Goal: Navigation & Orientation: Find specific page/section

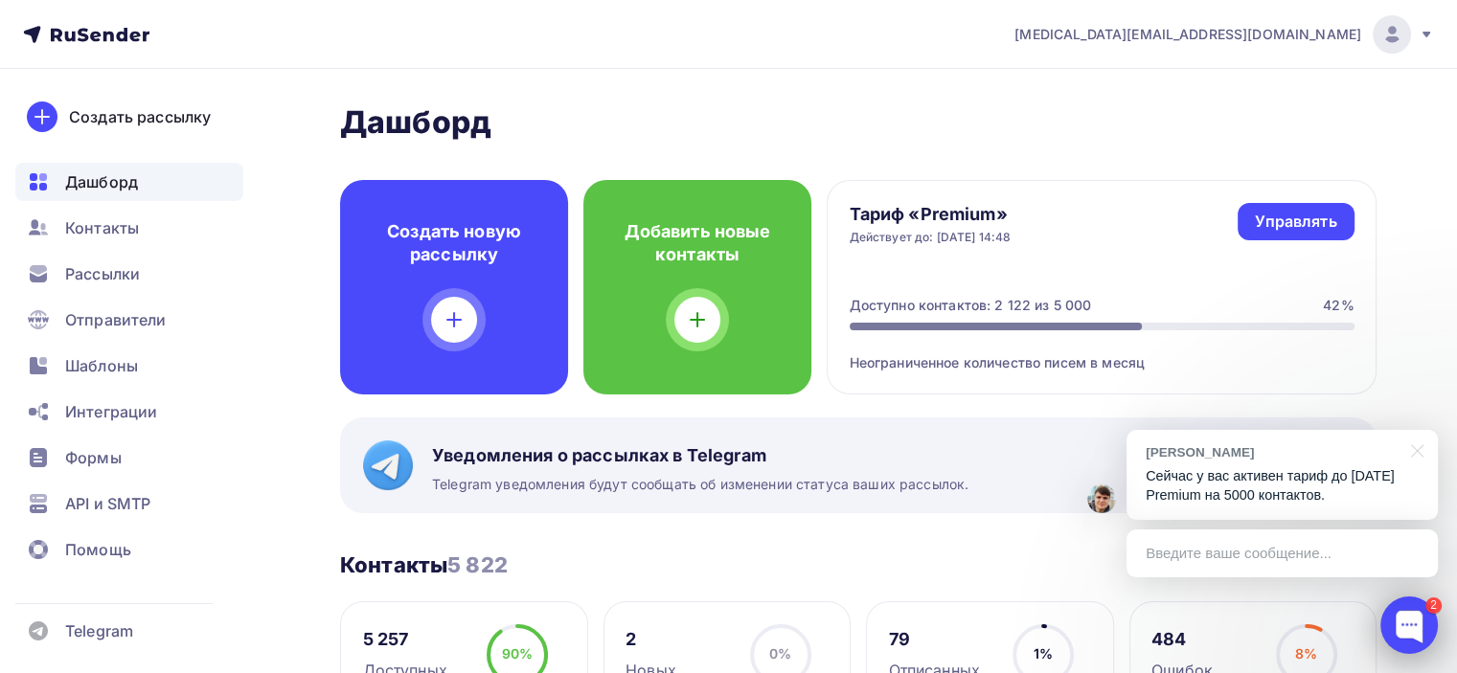
drag, startPoint x: 1406, startPoint y: 625, endPoint x: 1422, endPoint y: 623, distance: 16.4
click at [1422, 623] on div at bounding box center [1408, 625] width 57 height 57
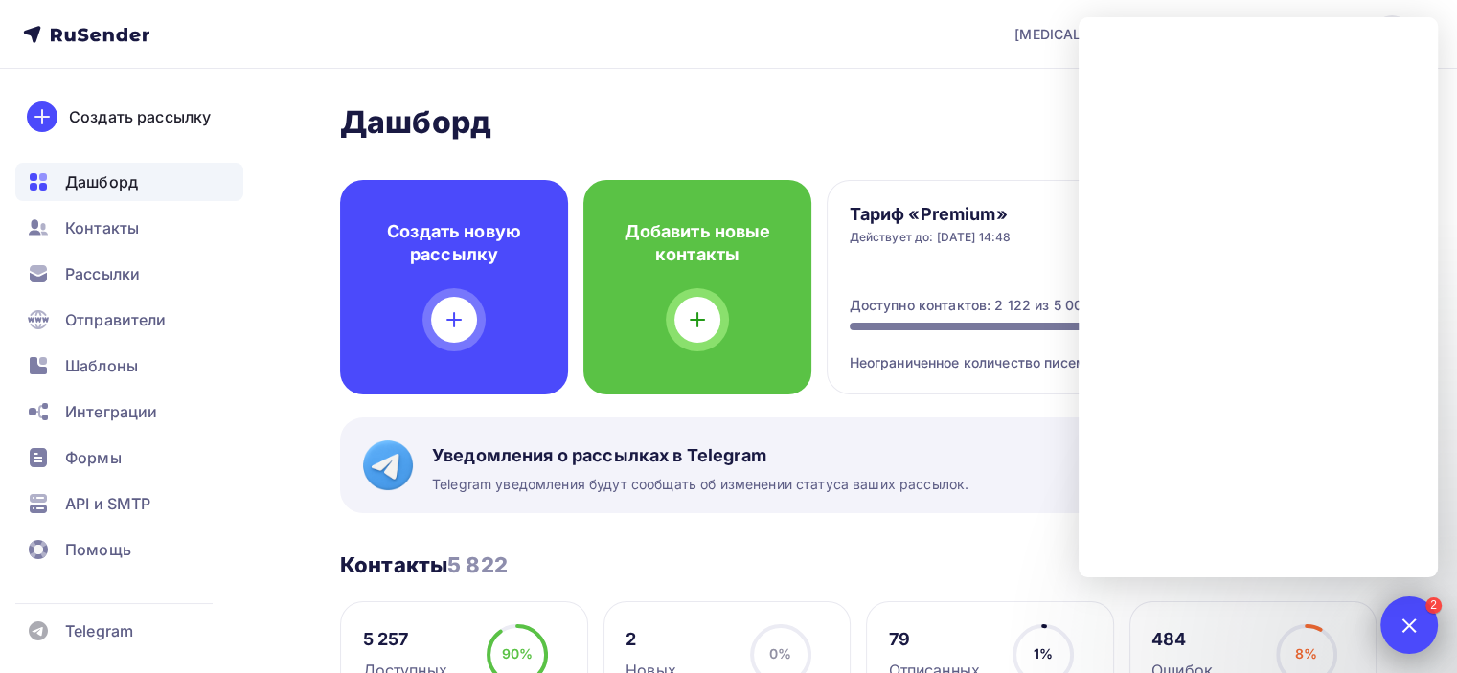
click at [1421, 623] on div at bounding box center [1408, 625] width 26 height 26
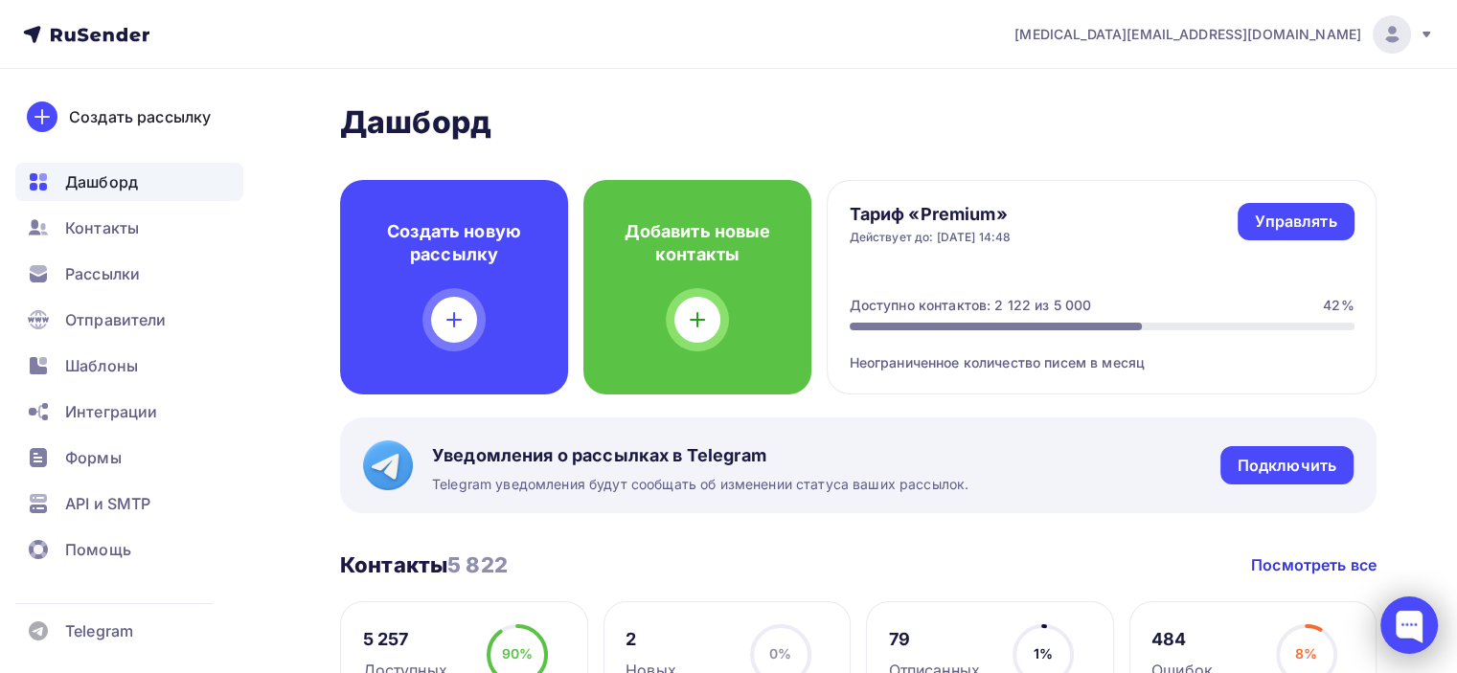
click at [1422, 623] on div at bounding box center [1408, 625] width 57 height 57
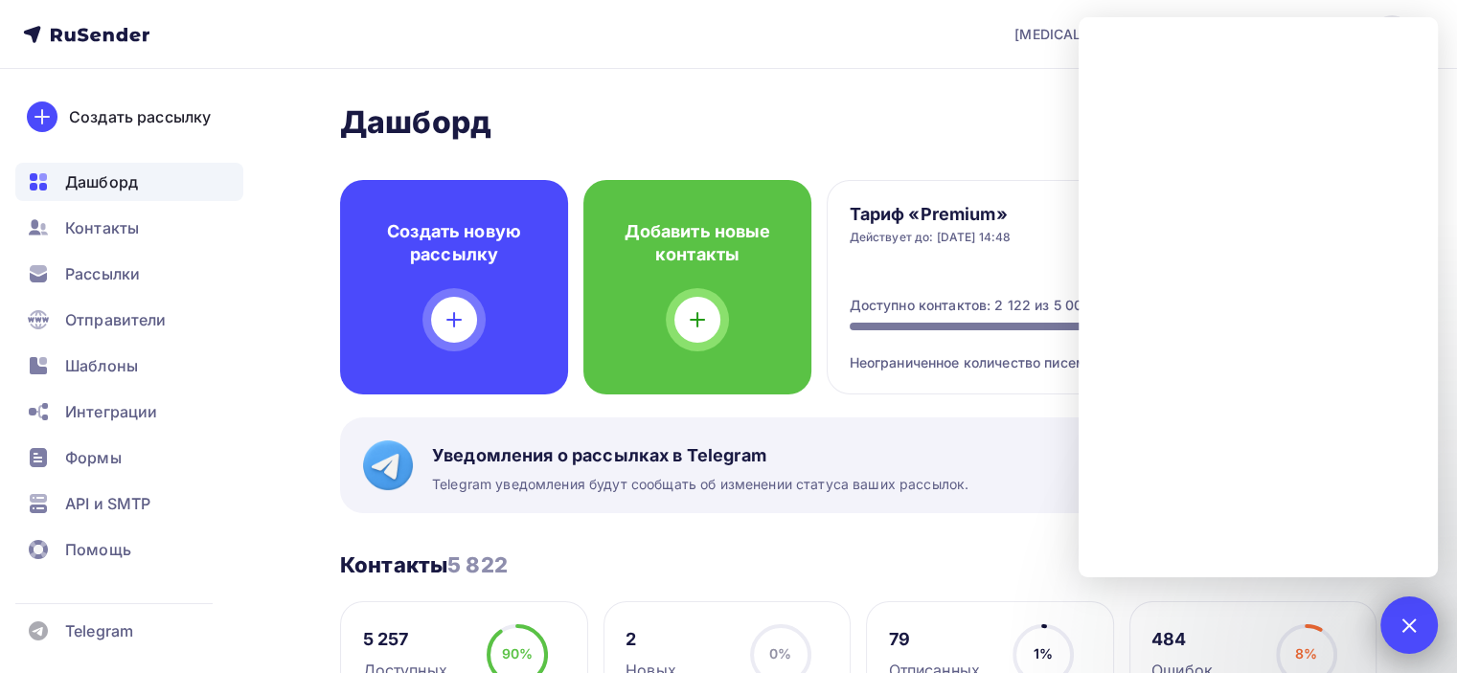
click at [1405, 621] on div at bounding box center [1408, 625] width 26 height 26
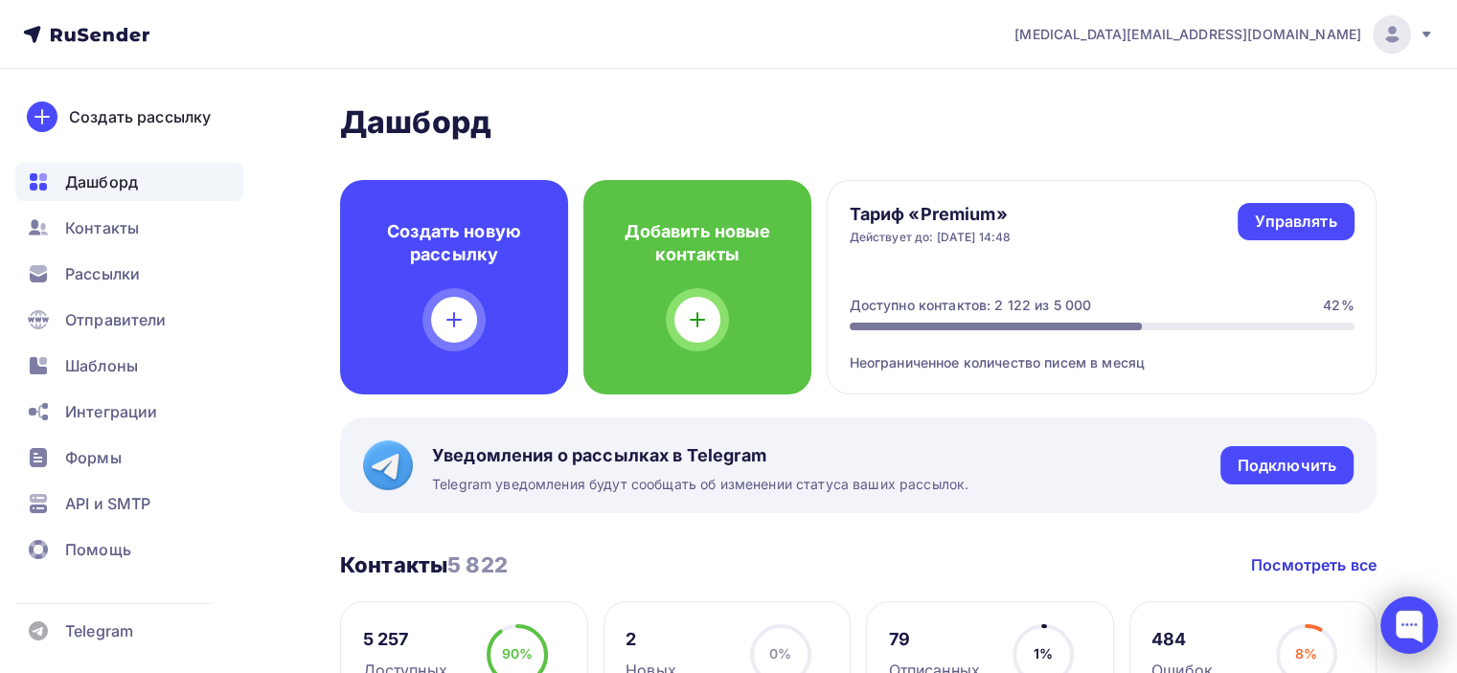
click at [1409, 625] on div at bounding box center [1408, 625] width 57 height 57
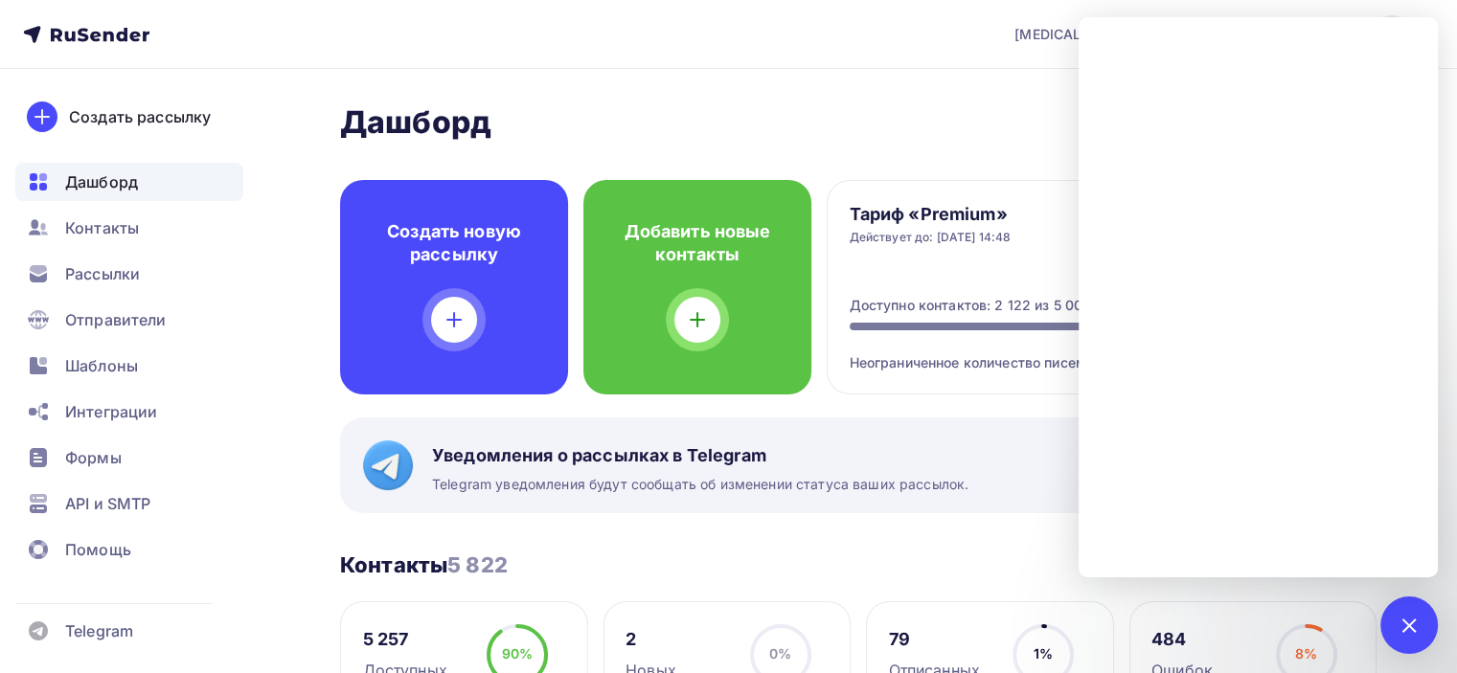
click at [1414, 623] on div at bounding box center [1408, 625] width 26 height 26
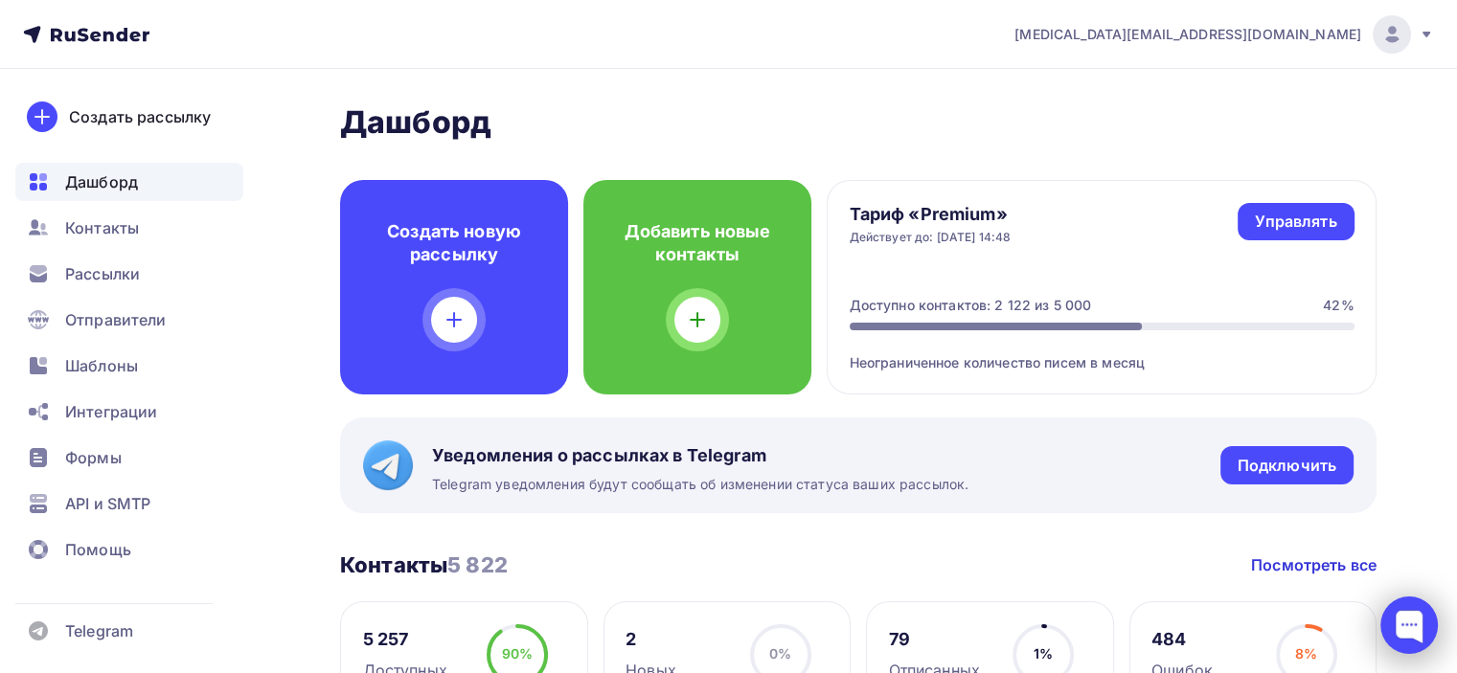
click at [1410, 629] on div at bounding box center [1408, 625] width 57 height 57
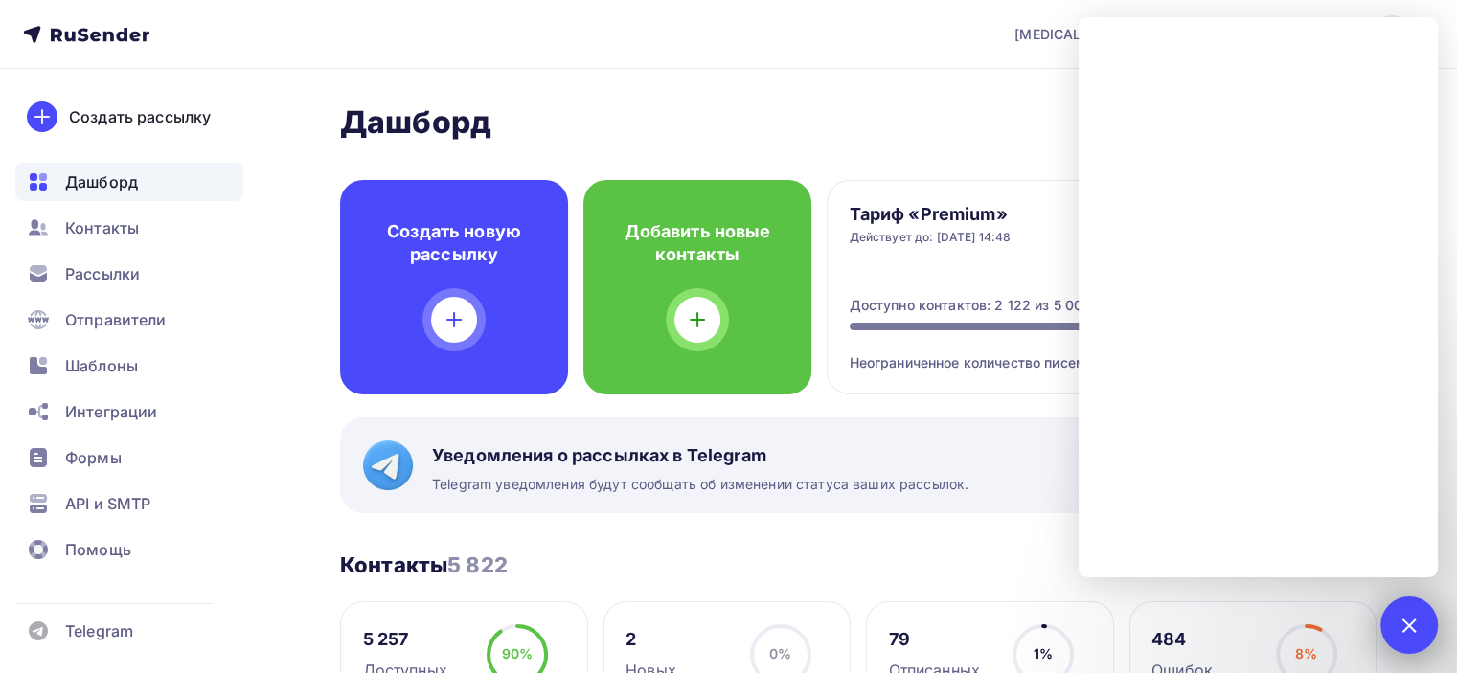
click at [1410, 629] on div at bounding box center [1408, 625] width 26 height 26
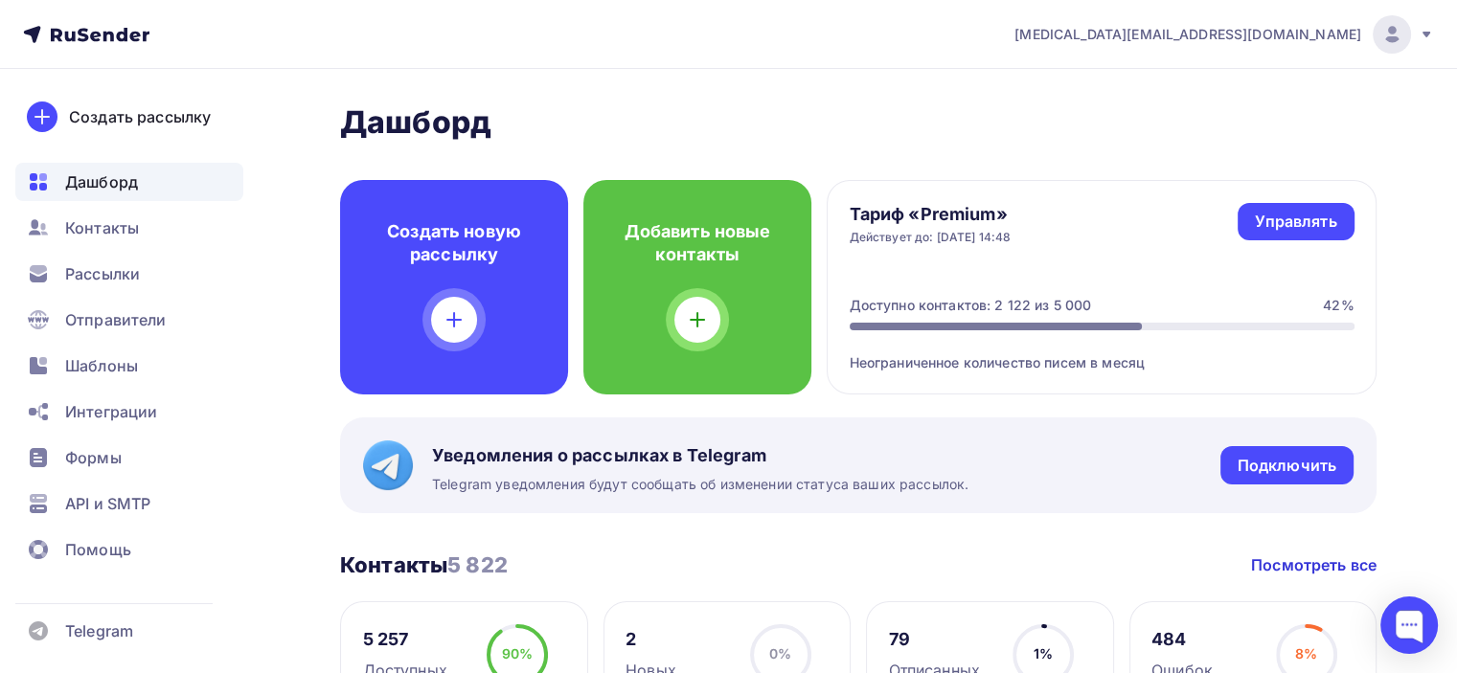
drag, startPoint x: 1410, startPoint y: 629, endPoint x: 1415, endPoint y: 554, distance: 75.9
click at [1415, 554] on body "bal@ckbib.ru Аккаунт Тарифы Выйти Создать рассылку Дашборд Контакты Рассылки От…" at bounding box center [728, 336] width 1457 height 673
click at [1366, 562] on link "Посмотреть все" at bounding box center [1313, 565] width 125 height 23
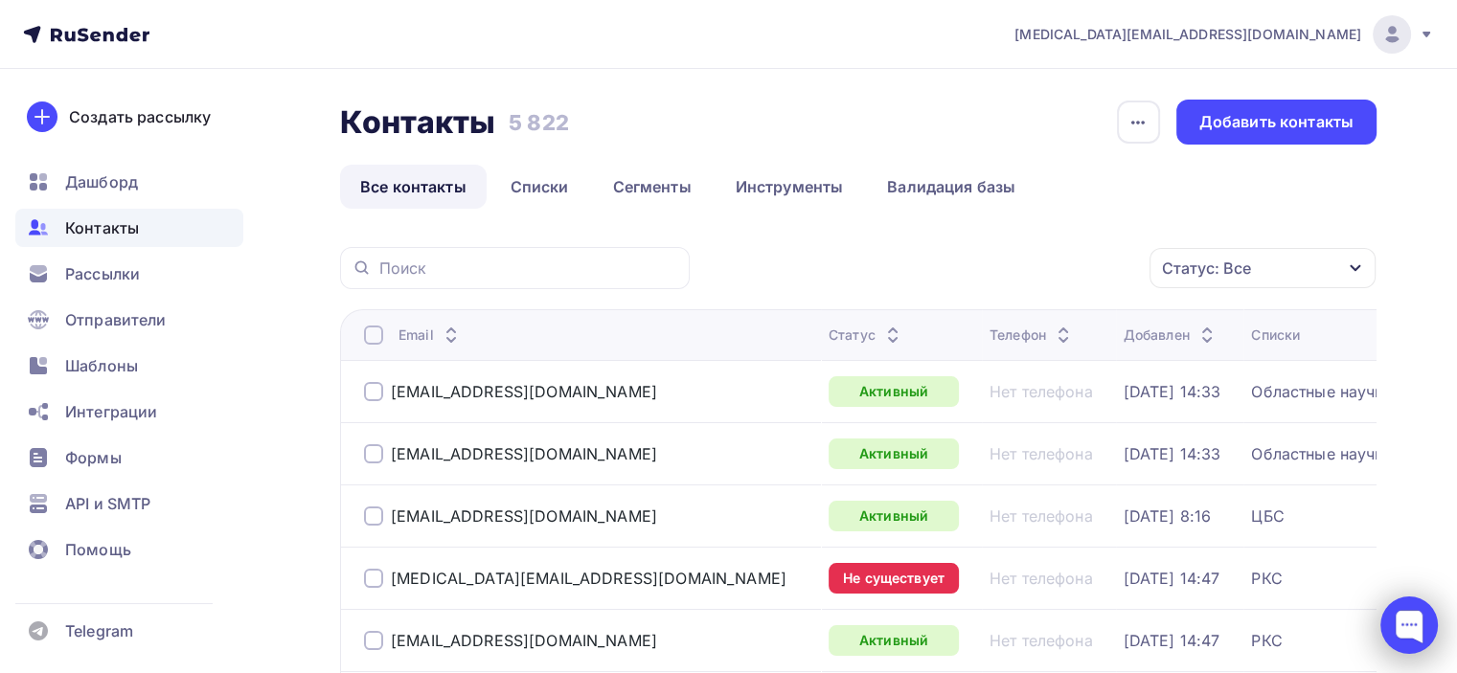
click at [1410, 623] on div at bounding box center [1408, 625] width 57 height 57
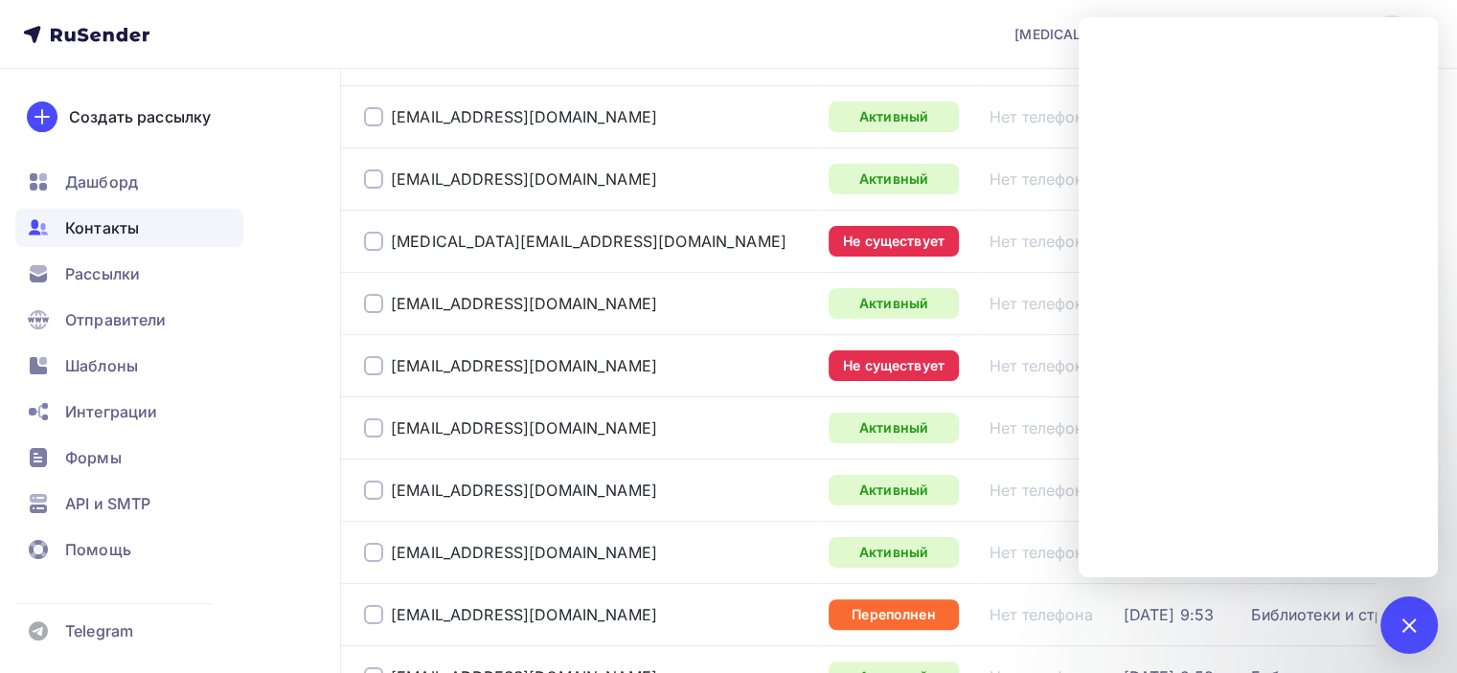
scroll to position [192, 0]
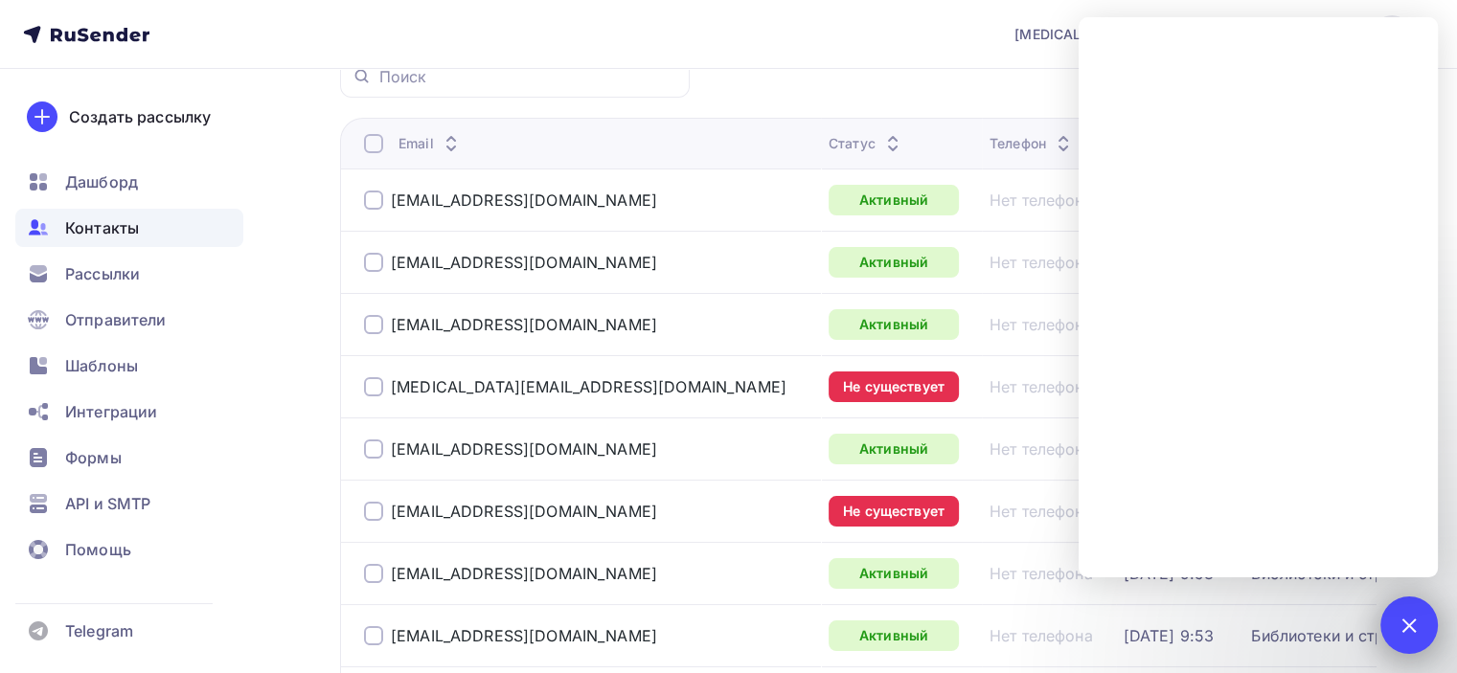
click at [1406, 627] on div at bounding box center [1408, 625] width 26 height 26
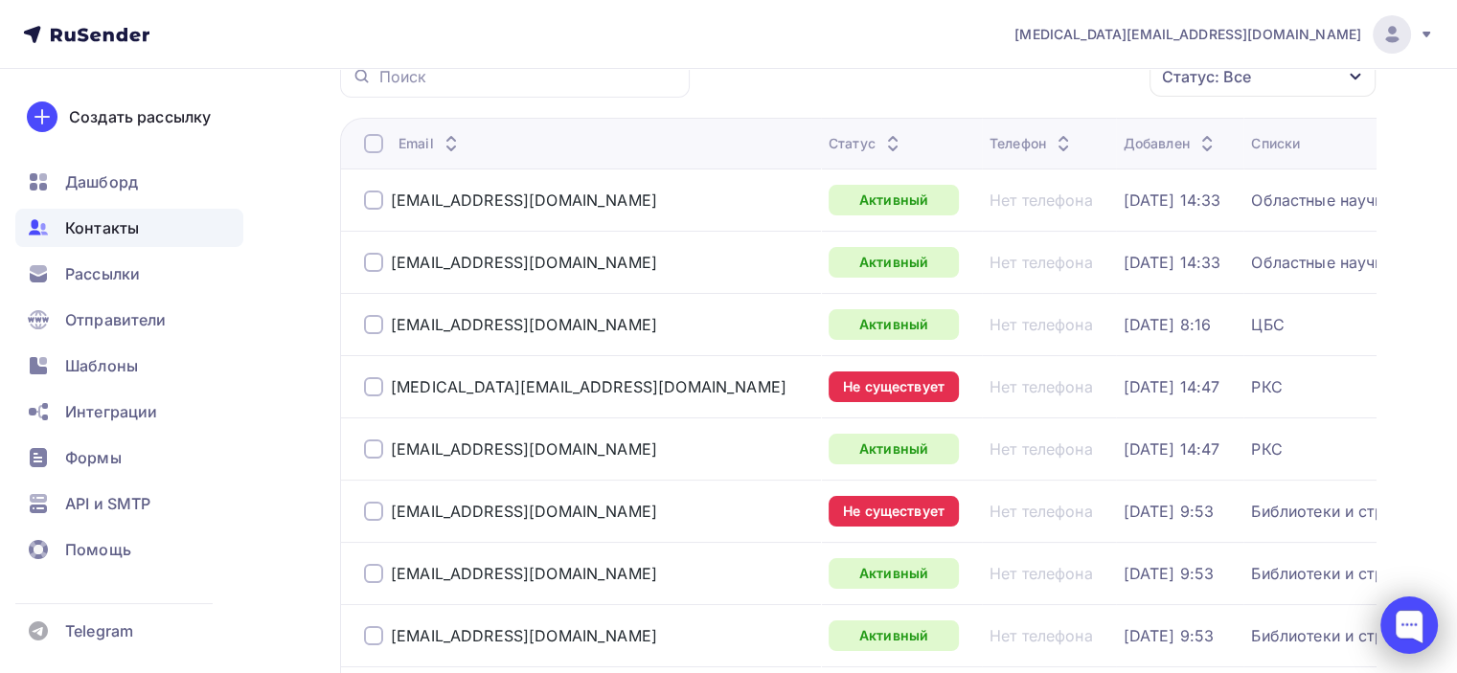
click at [1406, 630] on div at bounding box center [1408, 625] width 57 height 57
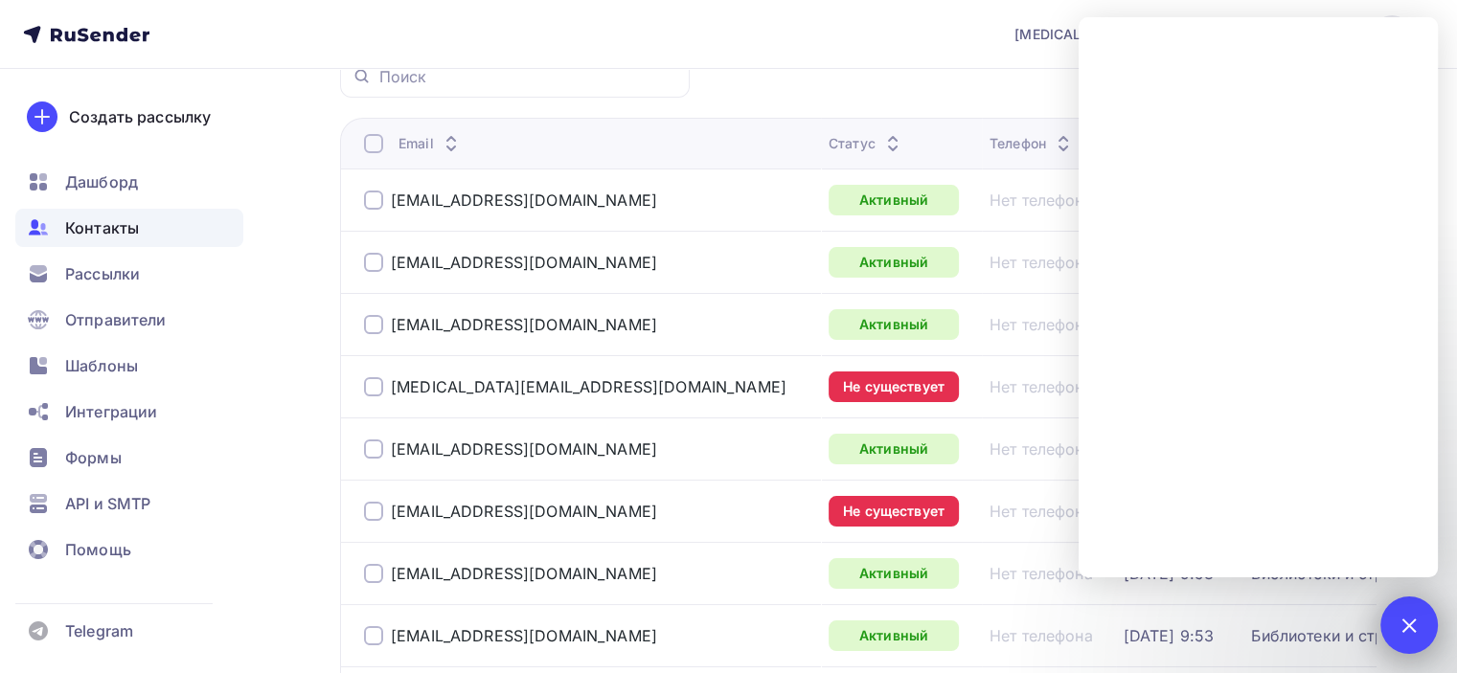
click at [1402, 627] on div at bounding box center [1408, 625] width 26 height 26
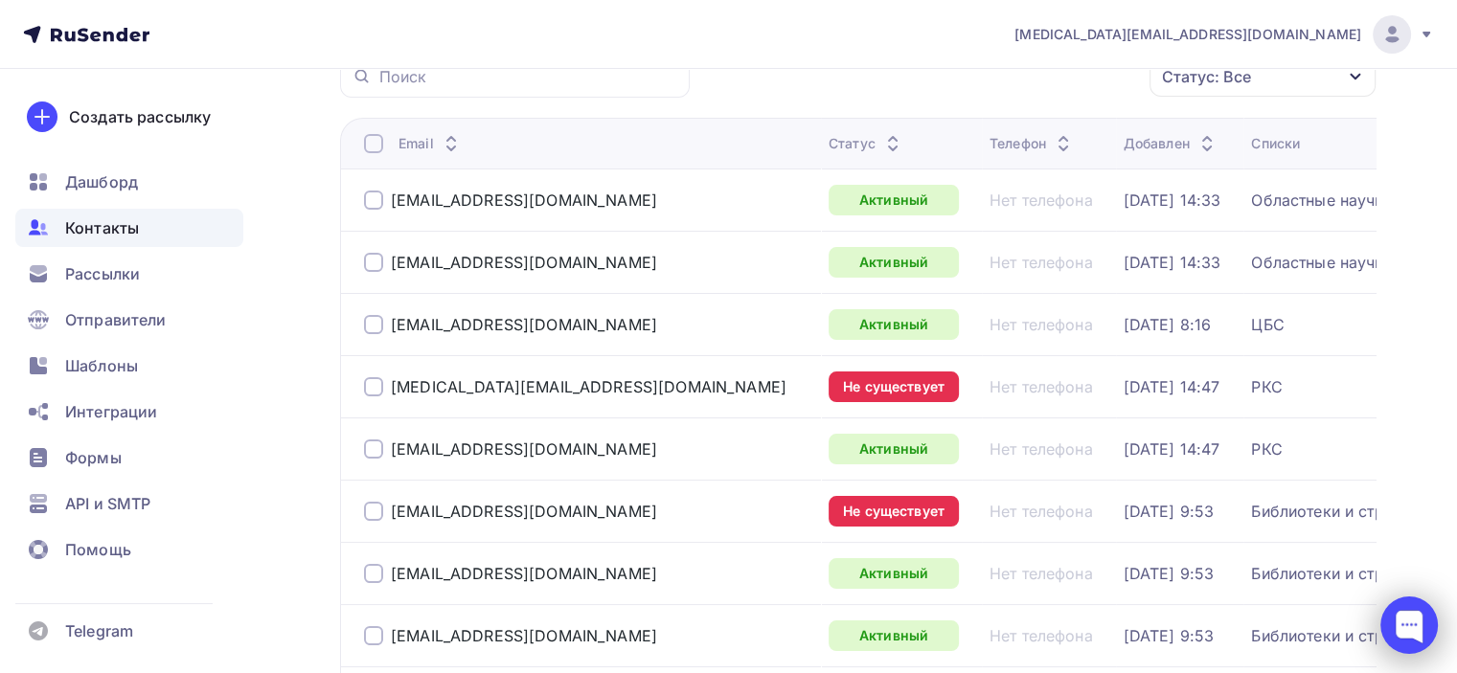
click at [1406, 629] on div at bounding box center [1408, 625] width 57 height 57
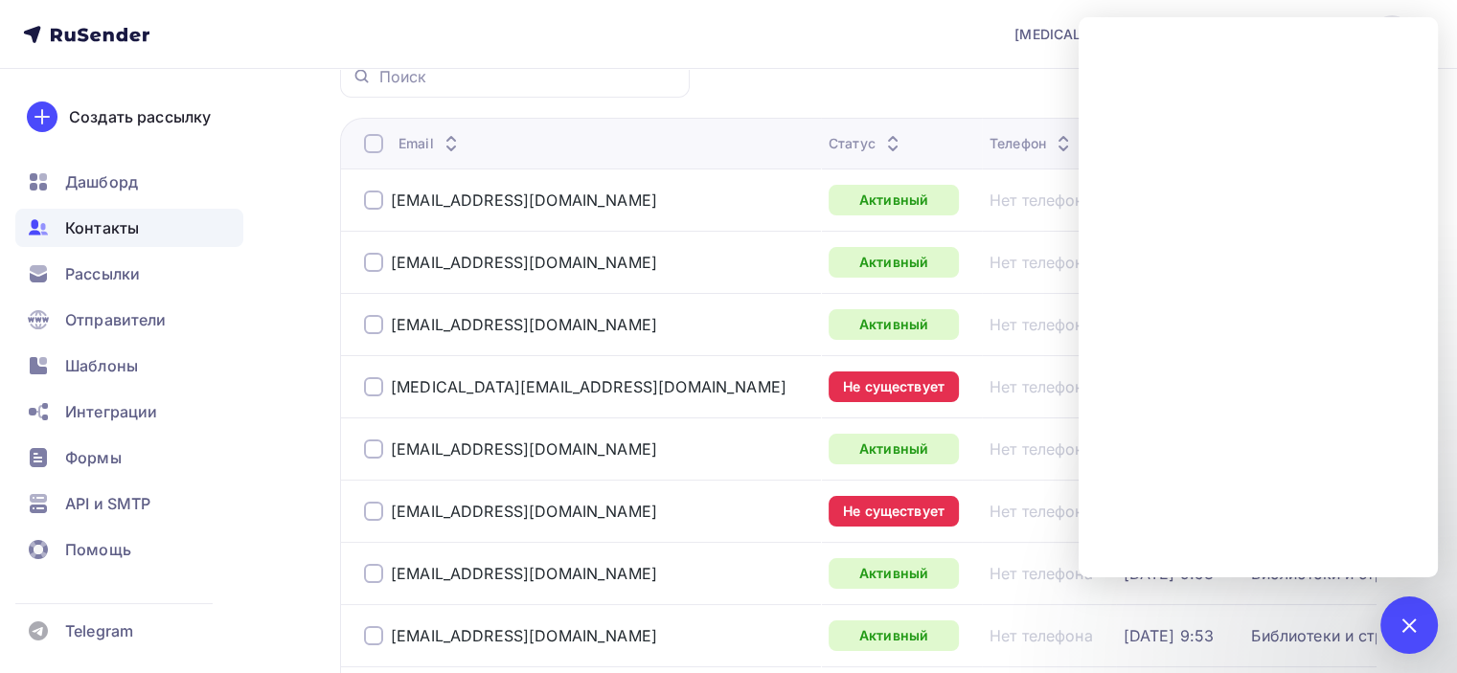
scroll to position [0, 0]
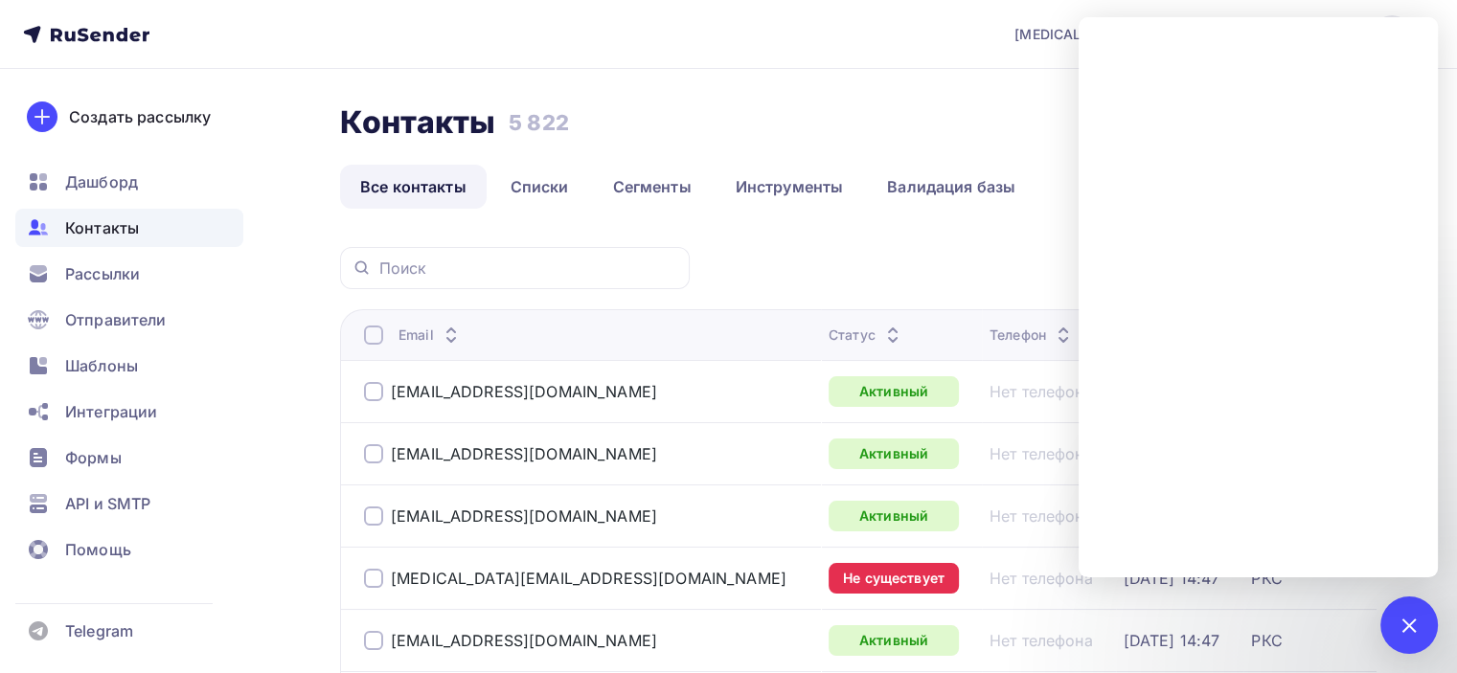
click at [80, 24] on nav "bal@ckbib.ru Аккаунт Тарифы Выйти Создать рассылку Дашборд Контакты Рассылки От…" at bounding box center [728, 34] width 1457 height 69
click at [80, 32] on icon at bounding box center [83, 34] width 11 height 13
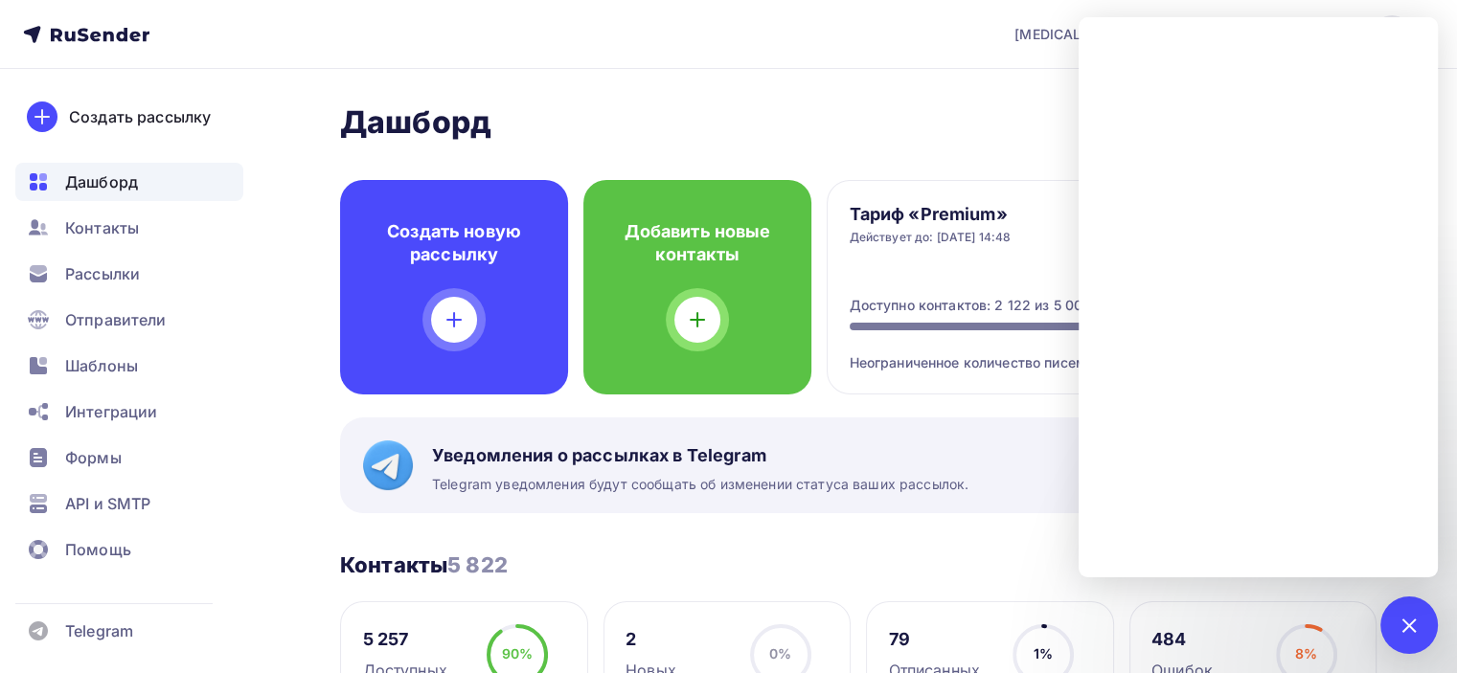
click at [1002, 118] on h2 "Дашборд" at bounding box center [858, 122] width 1036 height 38
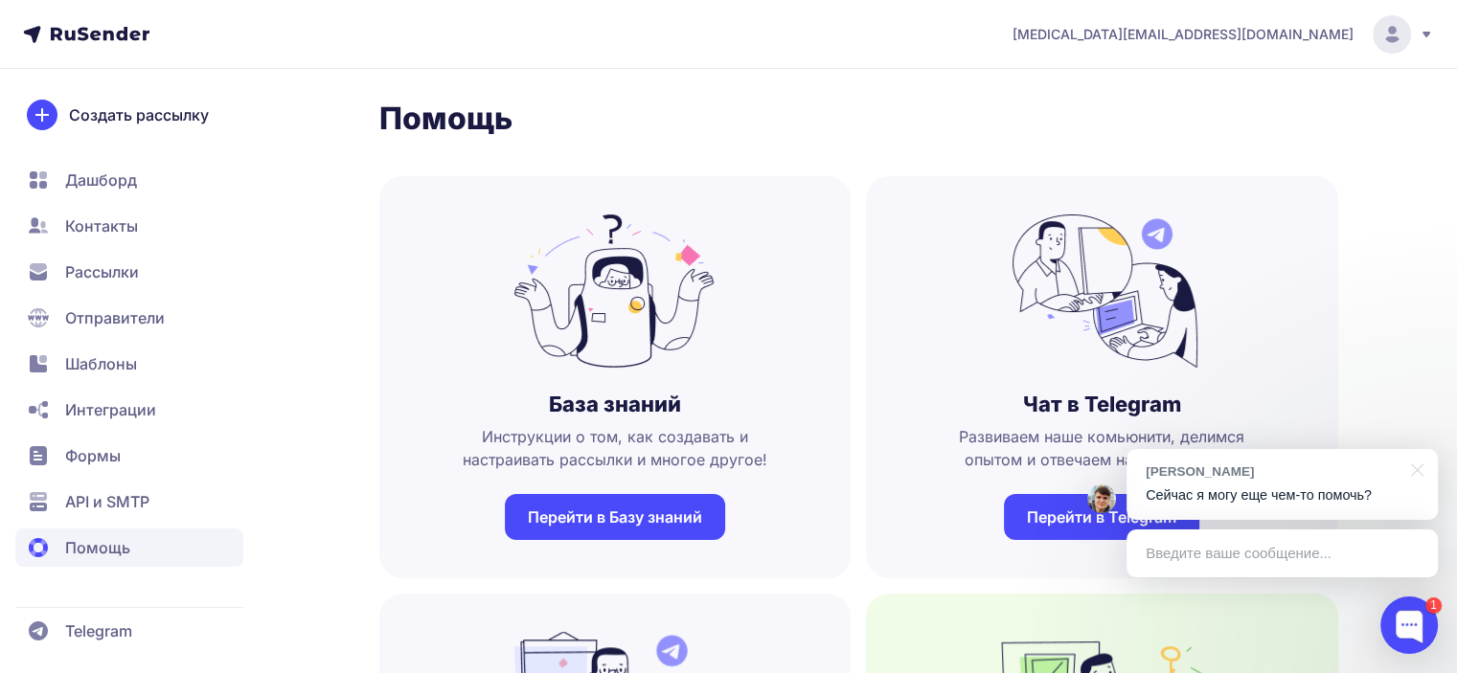
click at [1411, 623] on div at bounding box center [1408, 625] width 57 height 57
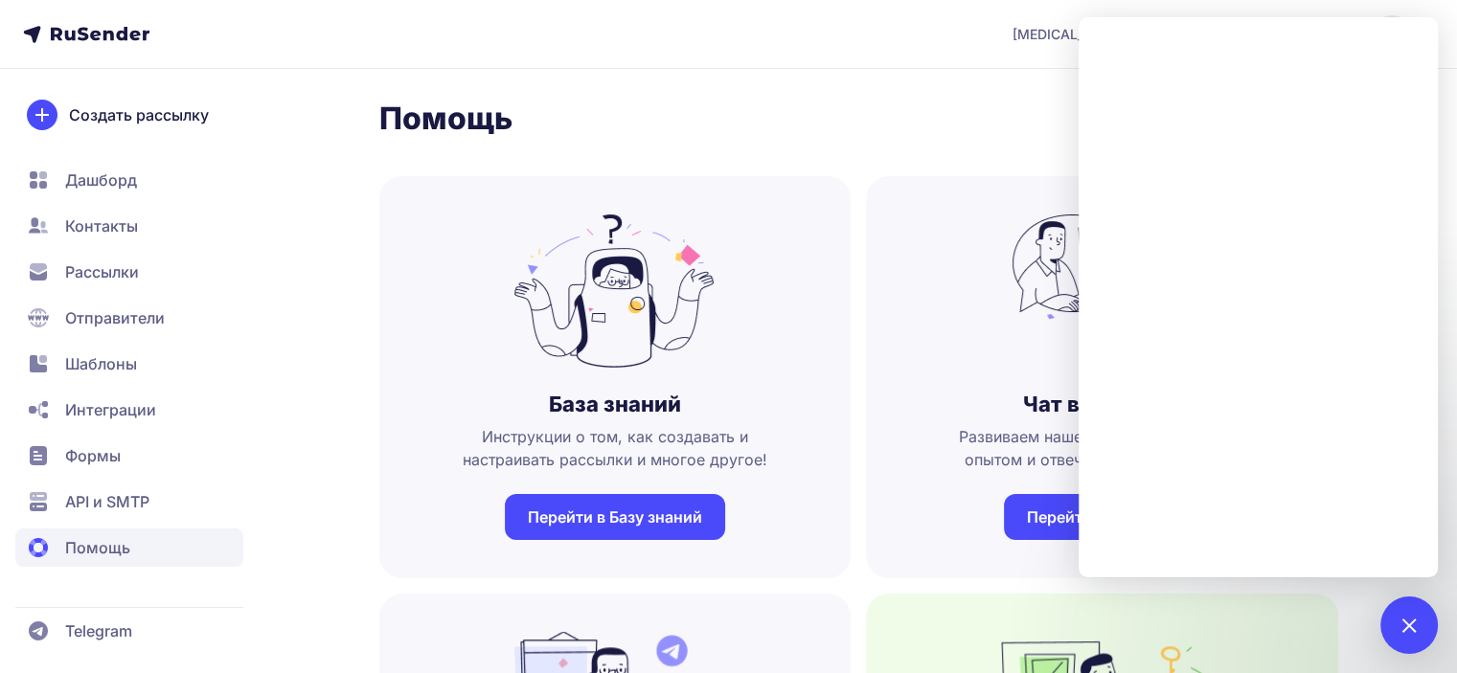
click at [111, 34] on icon at bounding box center [100, 33] width 99 height 13
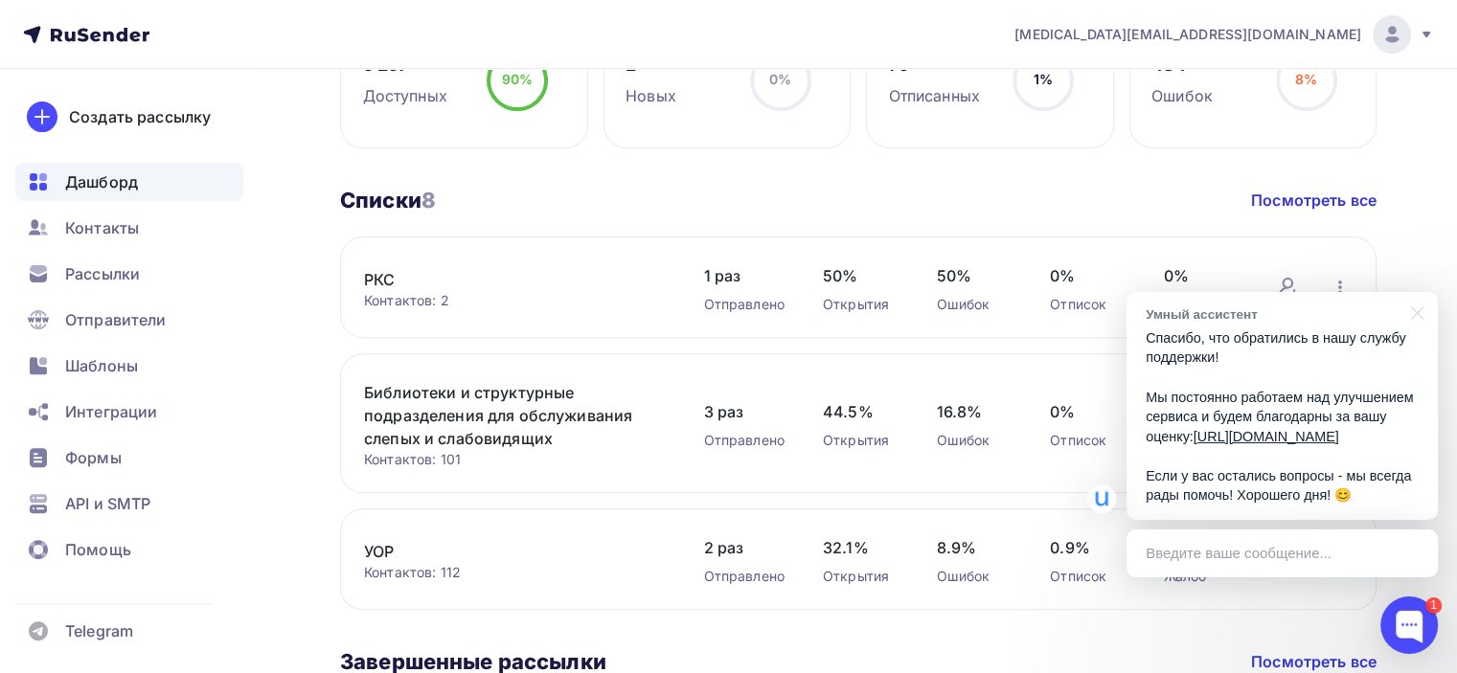
scroll to position [192, 0]
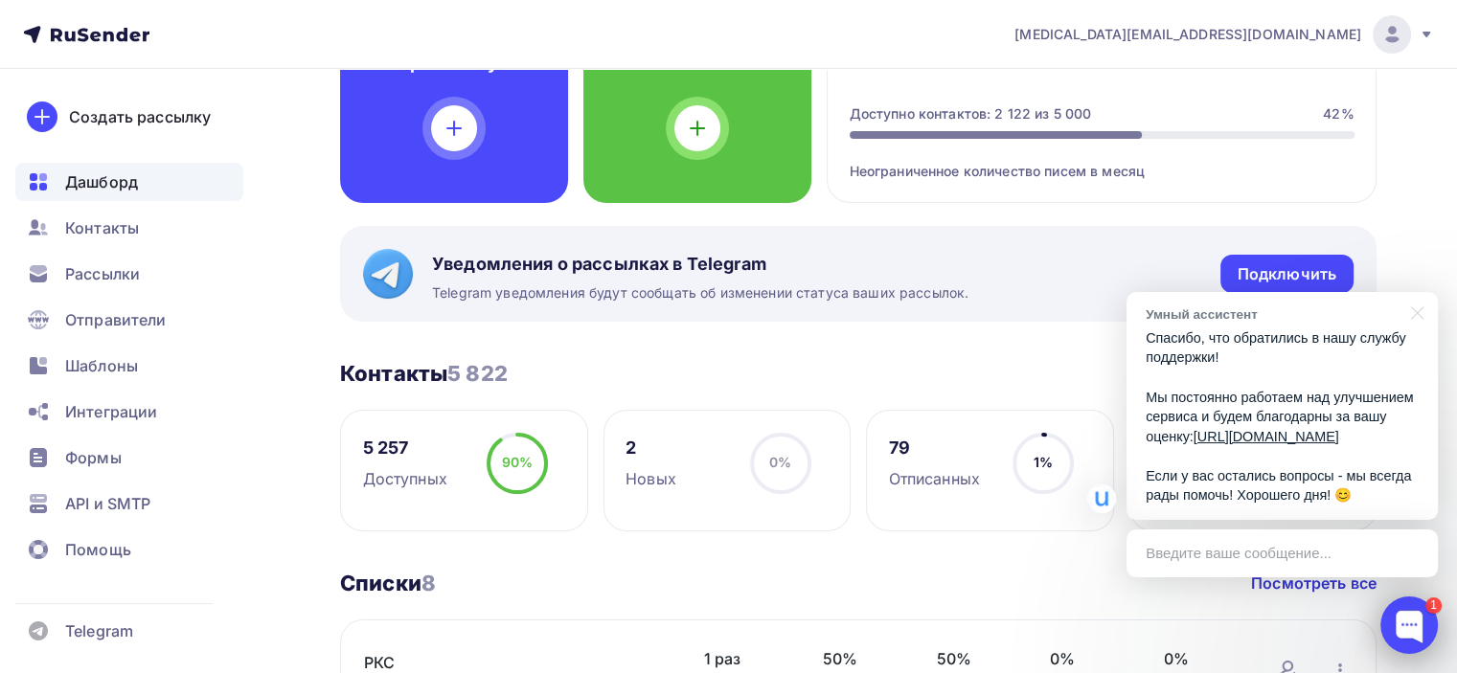
click at [1409, 629] on div at bounding box center [1408, 625] width 57 height 57
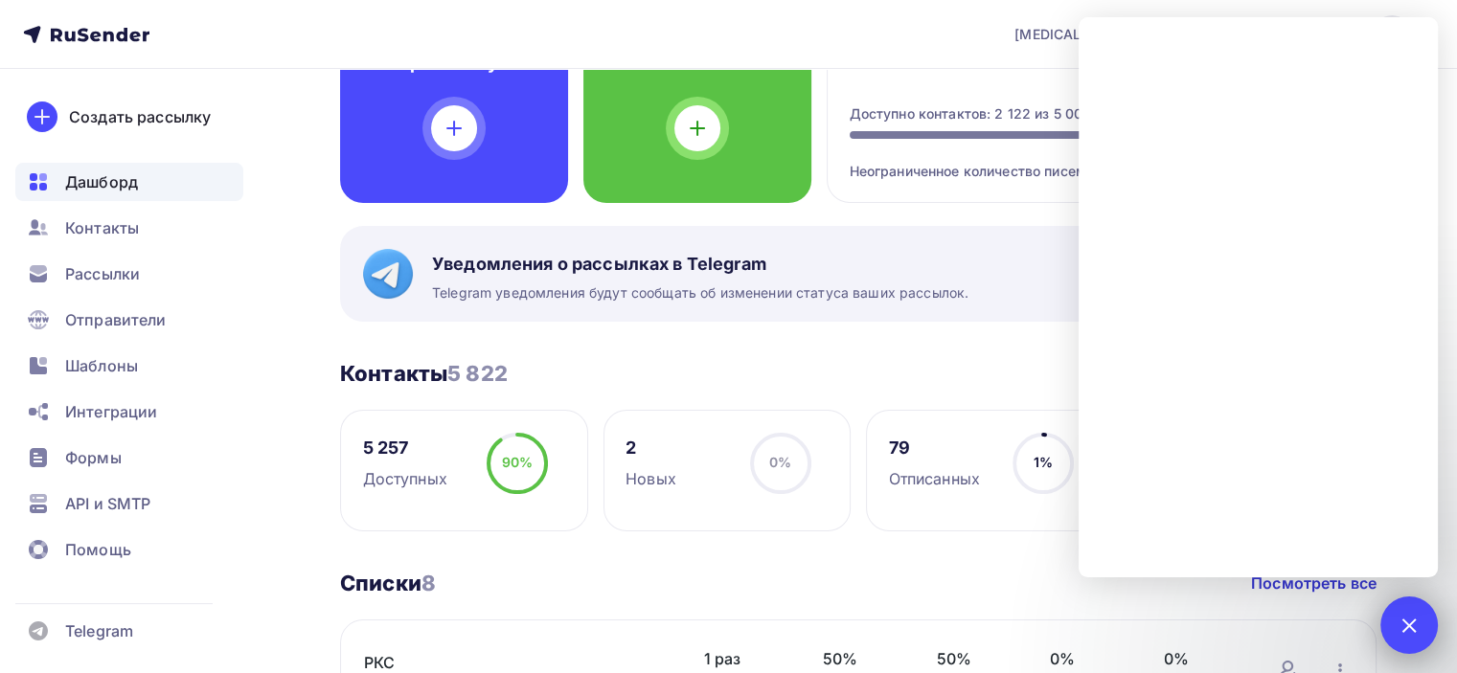
click at [1418, 623] on div at bounding box center [1408, 625] width 26 height 26
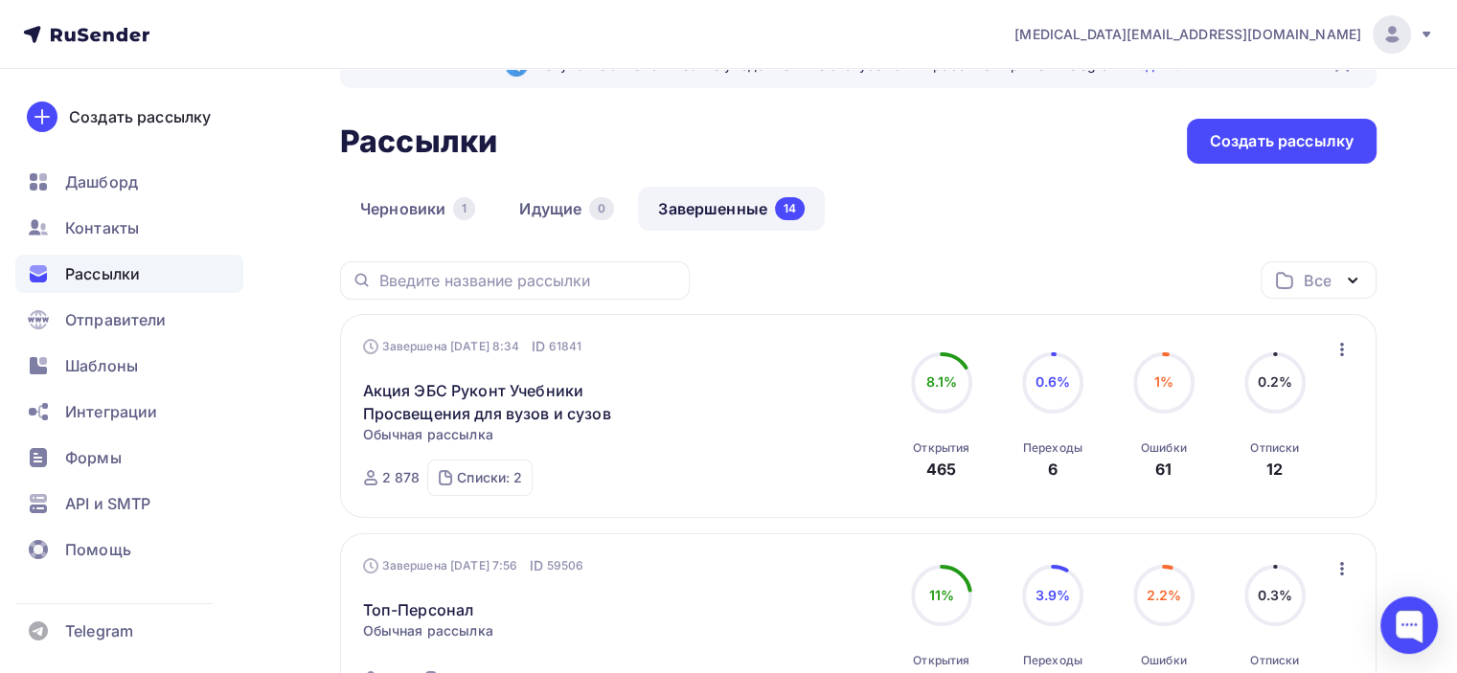
scroll to position [287, 0]
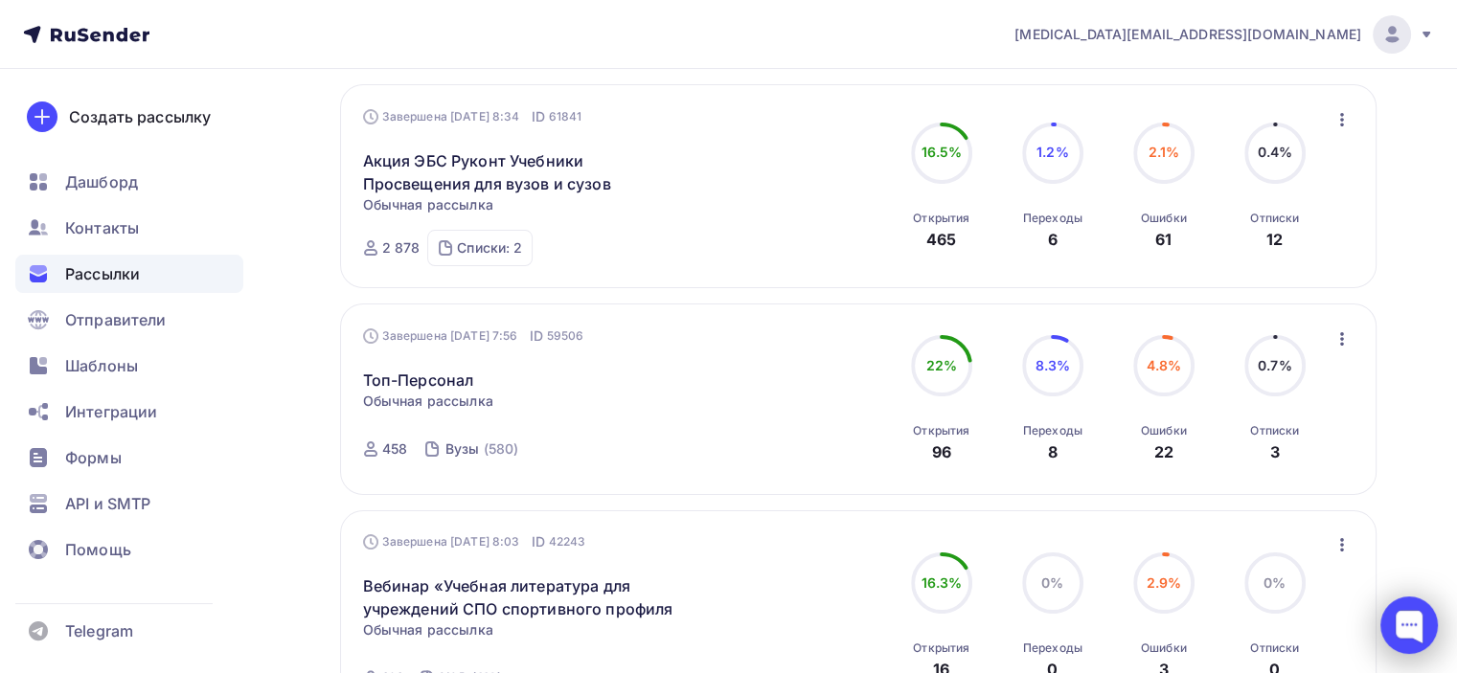
click at [1402, 622] on div at bounding box center [1408, 625] width 57 height 57
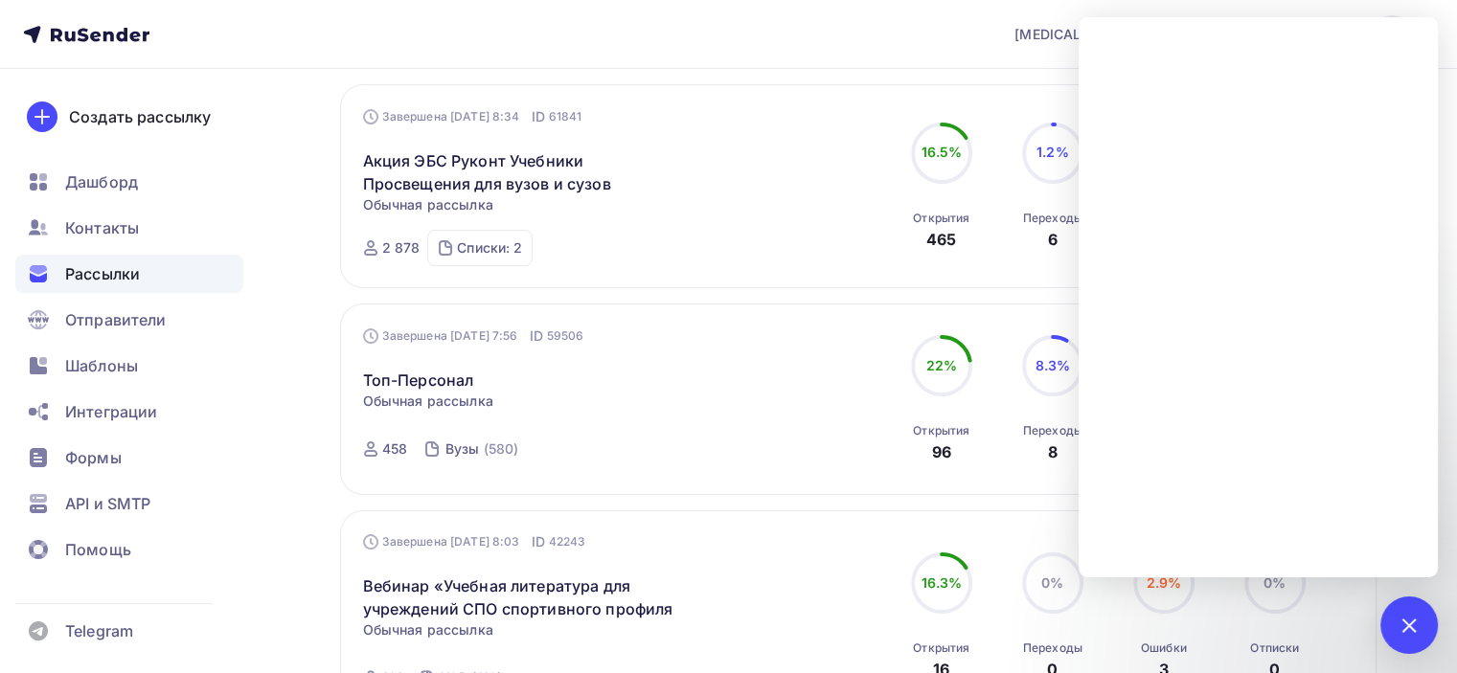
click at [922, 77] on div "Все Все папки Создать новую папку" at bounding box center [858, 58] width 1036 height 53
